Goal: Task Accomplishment & Management: Complete application form

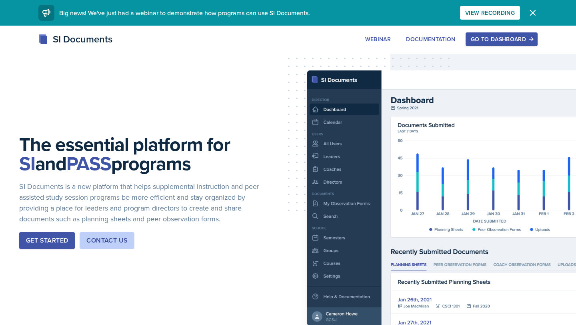
click at [500, 35] on button "Go to Dashboard" at bounding box center [501, 39] width 72 height 14
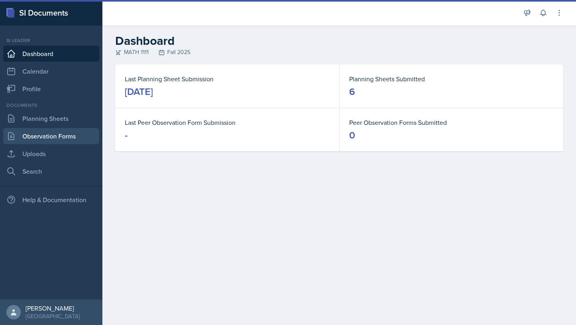
click at [56, 142] on link "Observation Forms" at bounding box center [51, 136] width 96 height 16
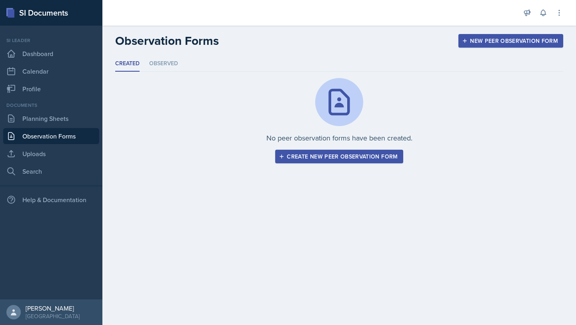
click at [357, 158] on div "Create new peer observation form" at bounding box center [338, 156] width 117 height 6
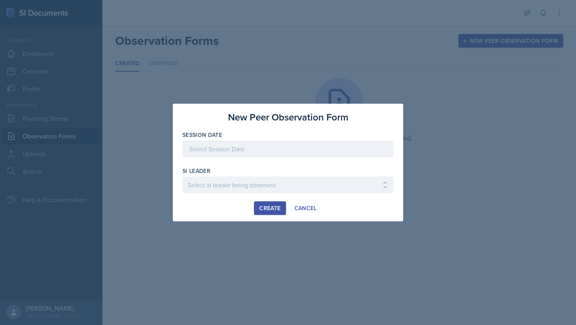
click at [350, 152] on div at bounding box center [287, 148] width 211 height 17
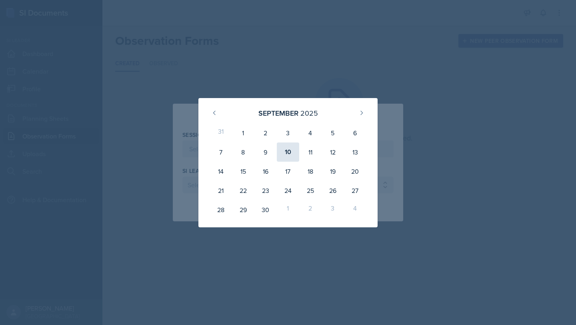
click at [291, 153] on div "10" at bounding box center [288, 151] width 22 height 19
type input "[DATE]"
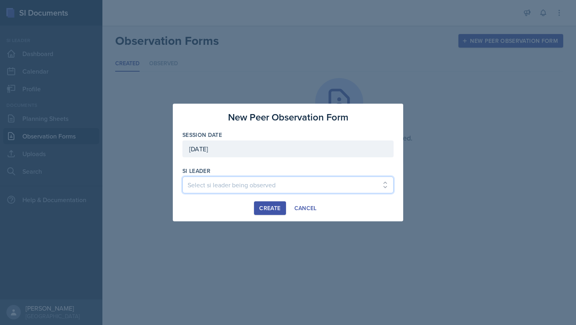
click at [273, 185] on select "Select si leader being observed [PERSON_NAME] / PSYC 2500 / The Phantoms of The…" at bounding box center [287, 184] width 211 height 17
click at [277, 178] on select "Select si leader being observed [PERSON_NAME] / PSYC 2500 / The Phantoms of The…" at bounding box center [287, 184] width 211 height 17
click at [244, 186] on select "Select si leader being observed [PERSON_NAME] / PSYC 2500 / The Phantoms of The…" at bounding box center [287, 184] width 211 height 17
click at [199, 187] on select "Select si leader being observed [PERSON_NAME] / PSYC 2500 / The Phantoms of The…" at bounding box center [287, 184] width 211 height 17
select select "e2885db4-bbd8-4976-ad05-3606d8c11c42"
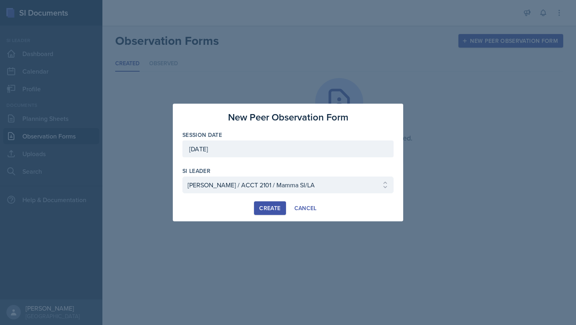
click at [277, 203] on button "Create" at bounding box center [270, 208] width 32 height 14
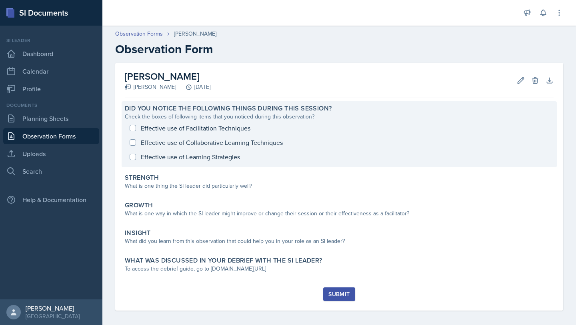
click at [134, 143] on div "Effective use of Facilitation Techniques Effective use of Collaborative Learnin…" at bounding box center [339, 142] width 429 height 43
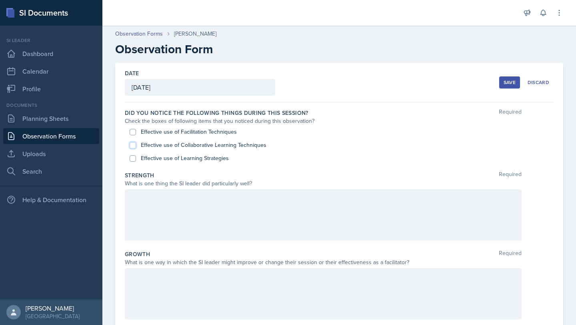
click at [133, 144] on input "Effective use of Collaborative Learning Techniques" at bounding box center [133, 145] width 6 height 6
checkbox input "true"
click at [289, 208] on div at bounding box center [323, 214] width 397 height 51
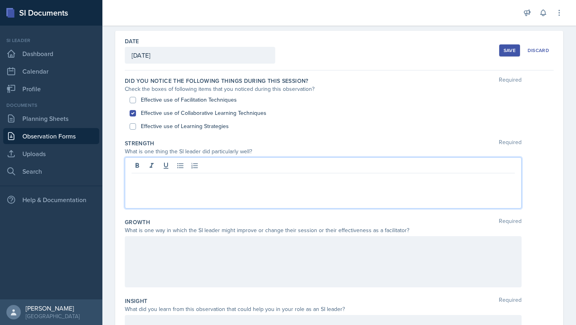
scroll to position [32, 0]
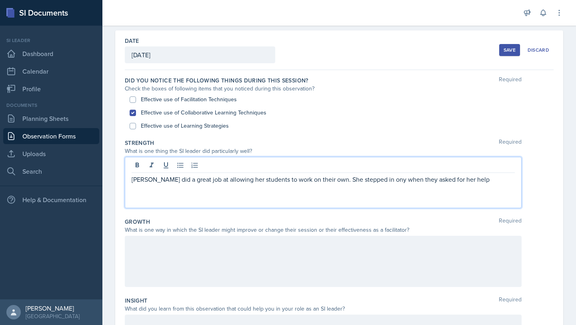
click at [373, 183] on p "[PERSON_NAME] did a great job at allowing her students to work on their own. Sh…" at bounding box center [323, 179] width 383 height 10
click at [469, 181] on p "[PERSON_NAME] did a great job at allowing her students to work on their own. Sh…" at bounding box center [323, 179] width 383 height 10
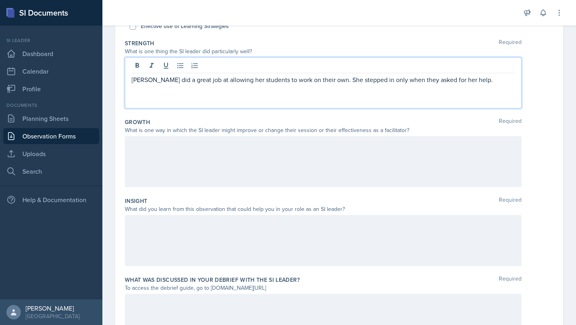
scroll to position [140, 0]
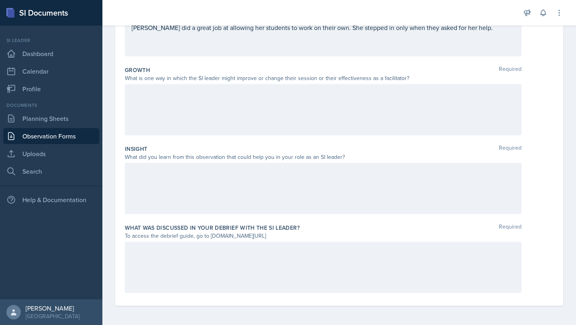
click at [375, 186] on div at bounding box center [323, 188] width 397 height 51
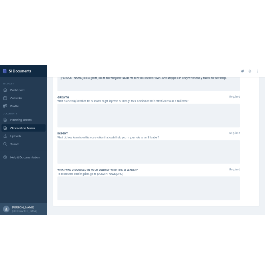
scroll to position [184, 0]
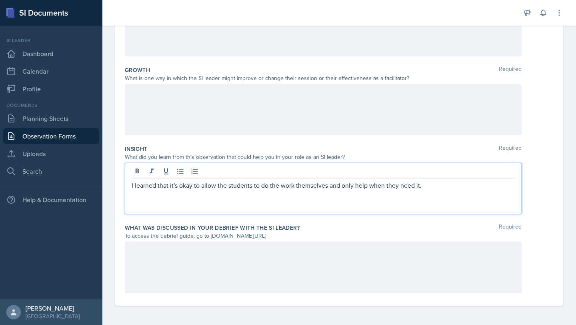
click at [375, 186] on p "I learned that it's okay to allow the students to do the work themselves and on…" at bounding box center [323, 185] width 383 height 10
click at [337, 171] on div at bounding box center [323, 172] width 383 height 13
